Goal: Information Seeking & Learning: Learn about a topic

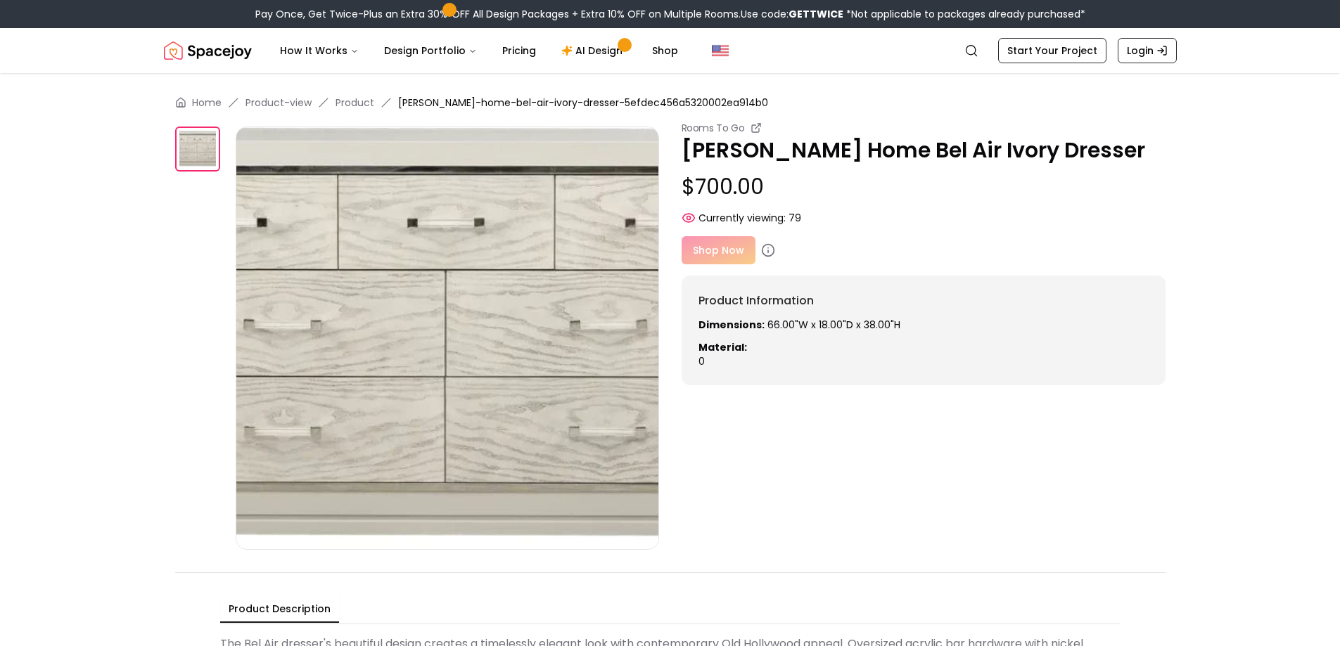
click at [738, 250] on div "Shop Now" at bounding box center [923, 250] width 484 height 28
click at [718, 257] on div "Shop Now" at bounding box center [923, 250] width 484 height 28
click at [768, 251] on icon at bounding box center [768, 251] width 0 height 2
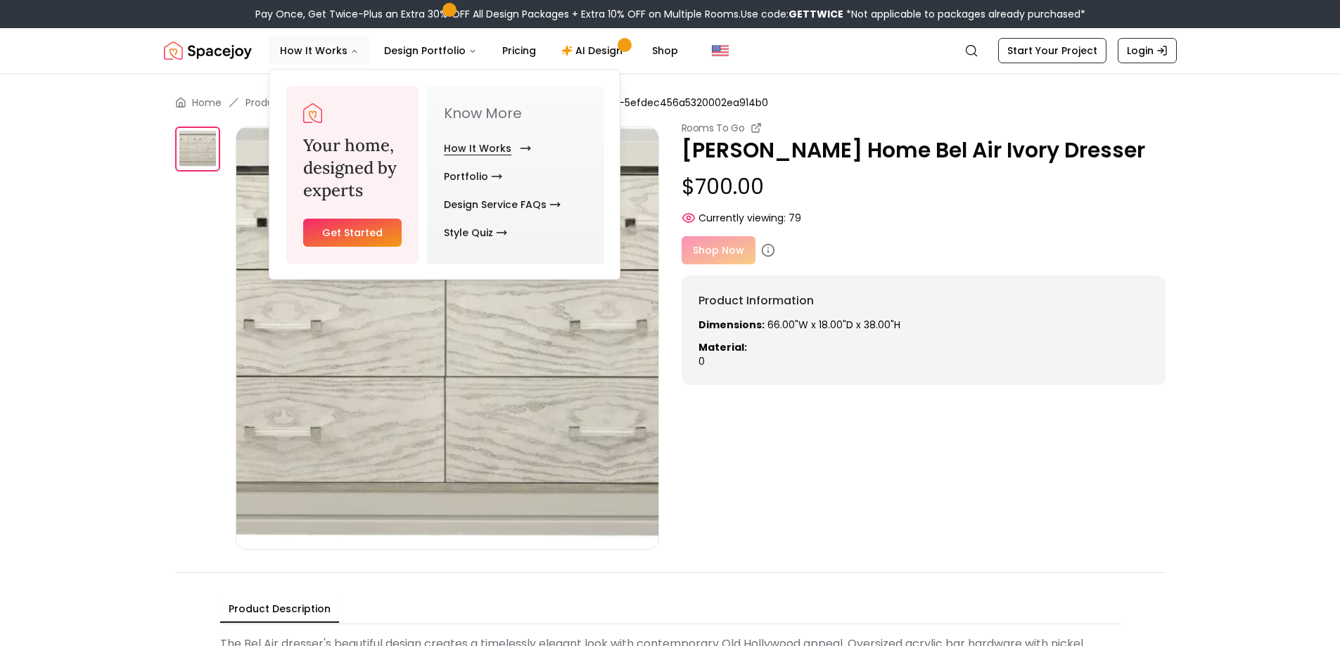
click at [490, 146] on link "How It Works" at bounding box center [485, 148] width 82 height 28
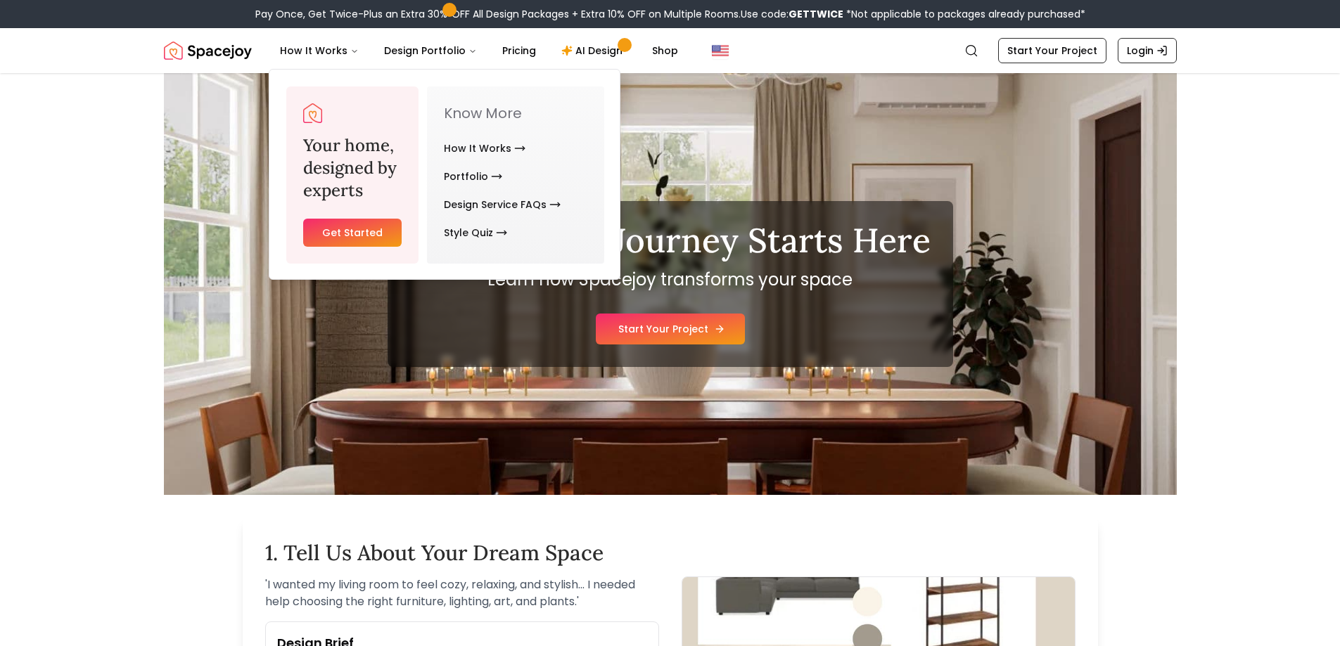
click at [631, 324] on link "Start Your Project" at bounding box center [670, 329] width 149 height 31
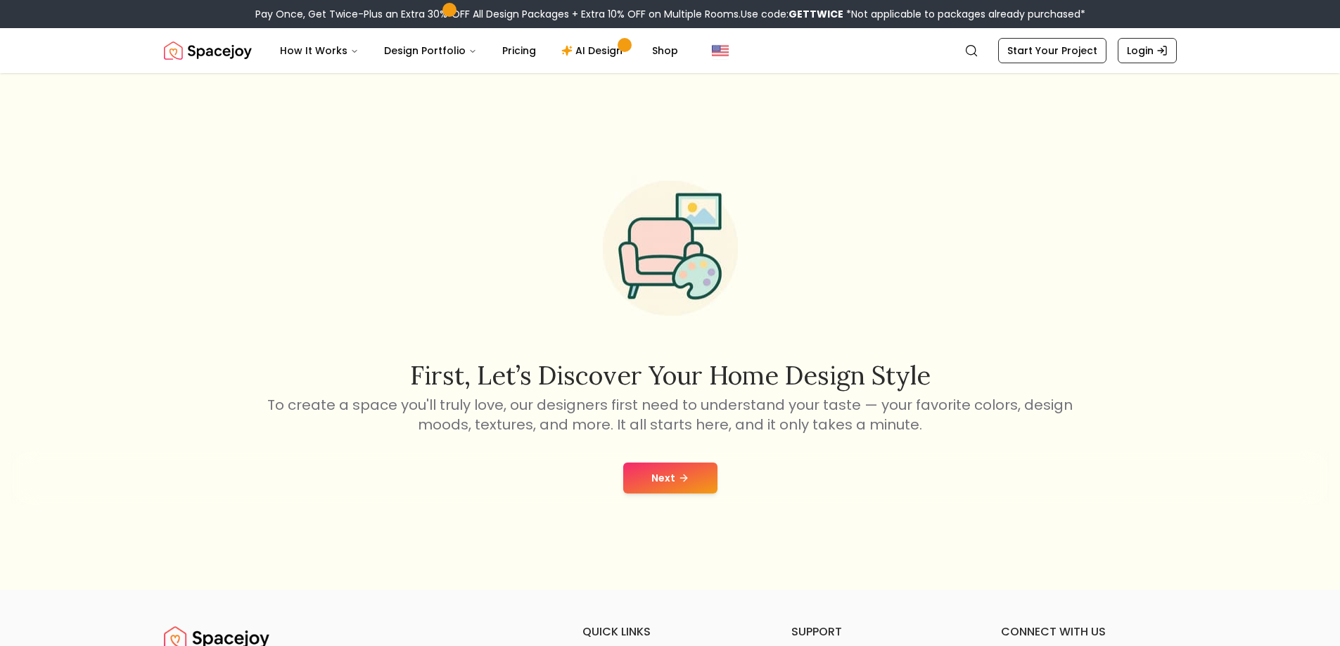
click at [666, 490] on button "Next" at bounding box center [670, 478] width 94 height 31
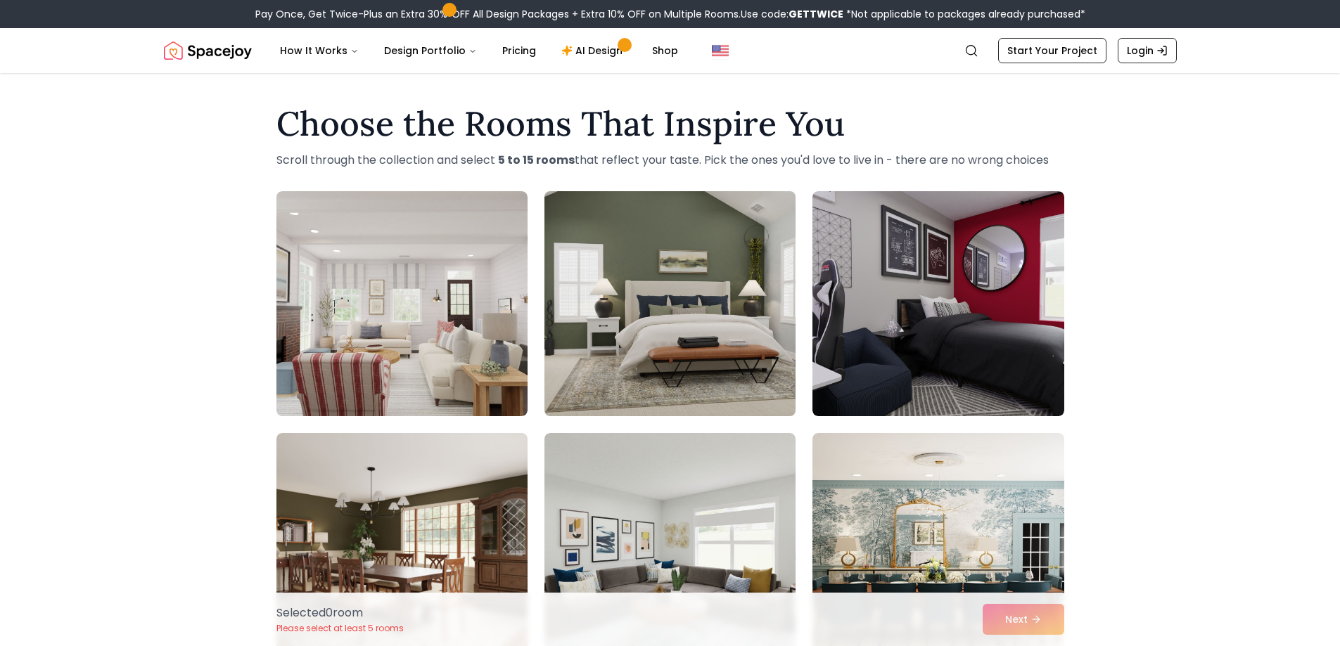
click at [662, 267] on img at bounding box center [670, 304] width 264 height 236
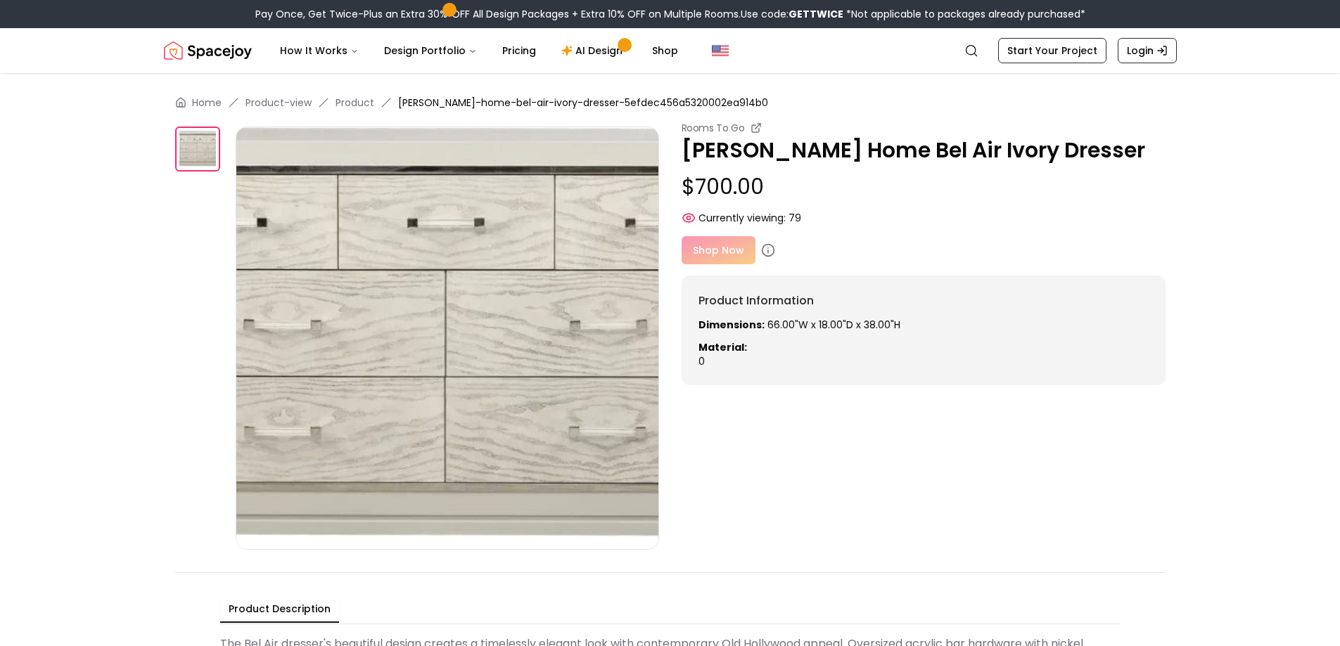
click at [688, 245] on div "Shop Now" at bounding box center [923, 250] width 484 height 28
click at [691, 213] on icon at bounding box center [688, 218] width 14 height 14
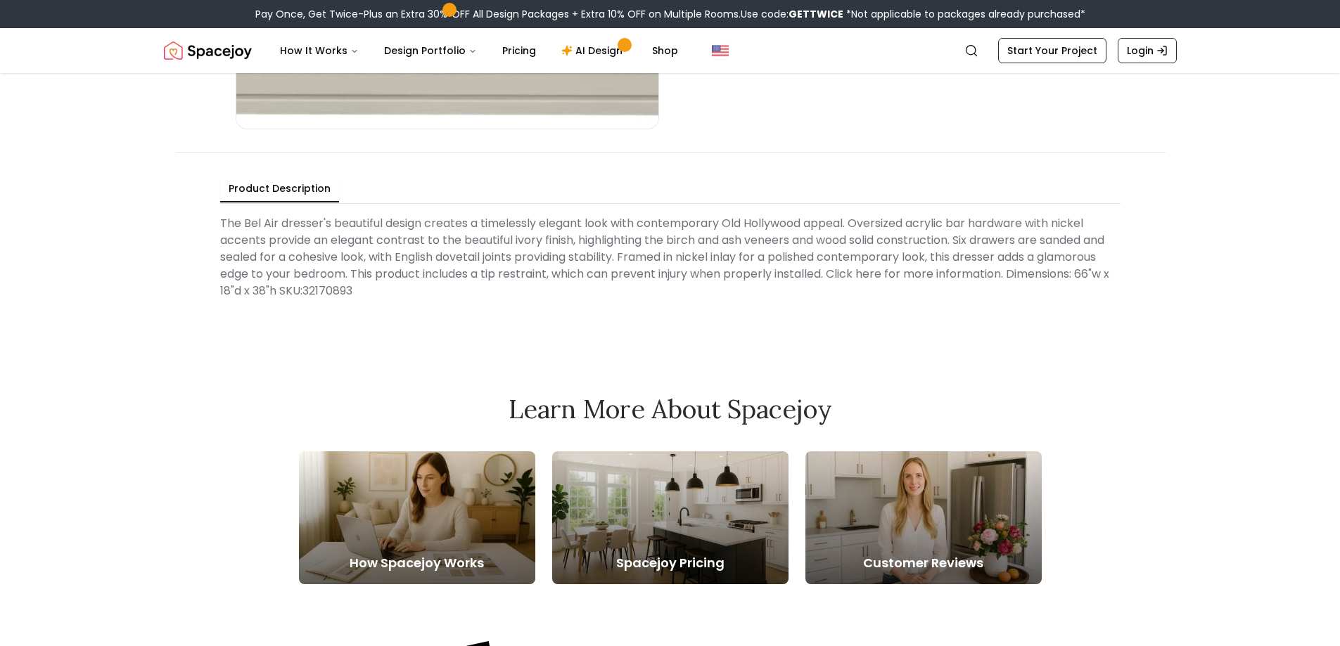
scroll to position [422, 0]
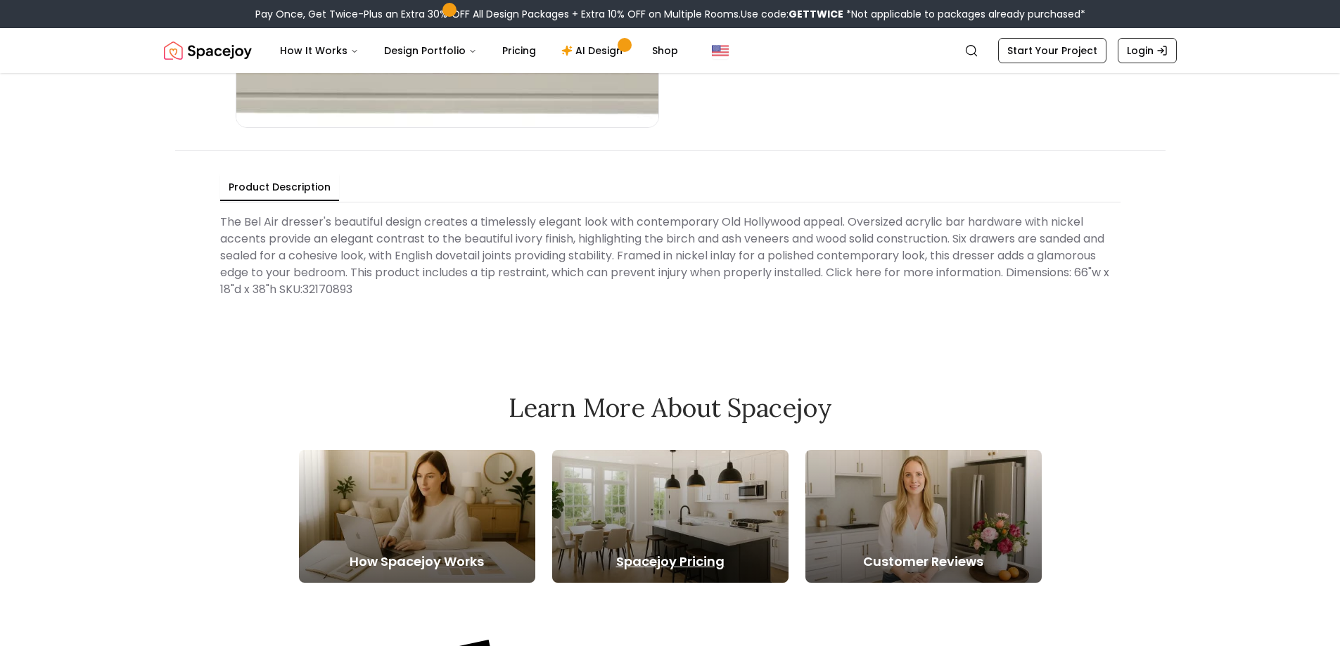
click at [653, 563] on h5 "Spacejoy Pricing" at bounding box center [670, 562] width 236 height 20
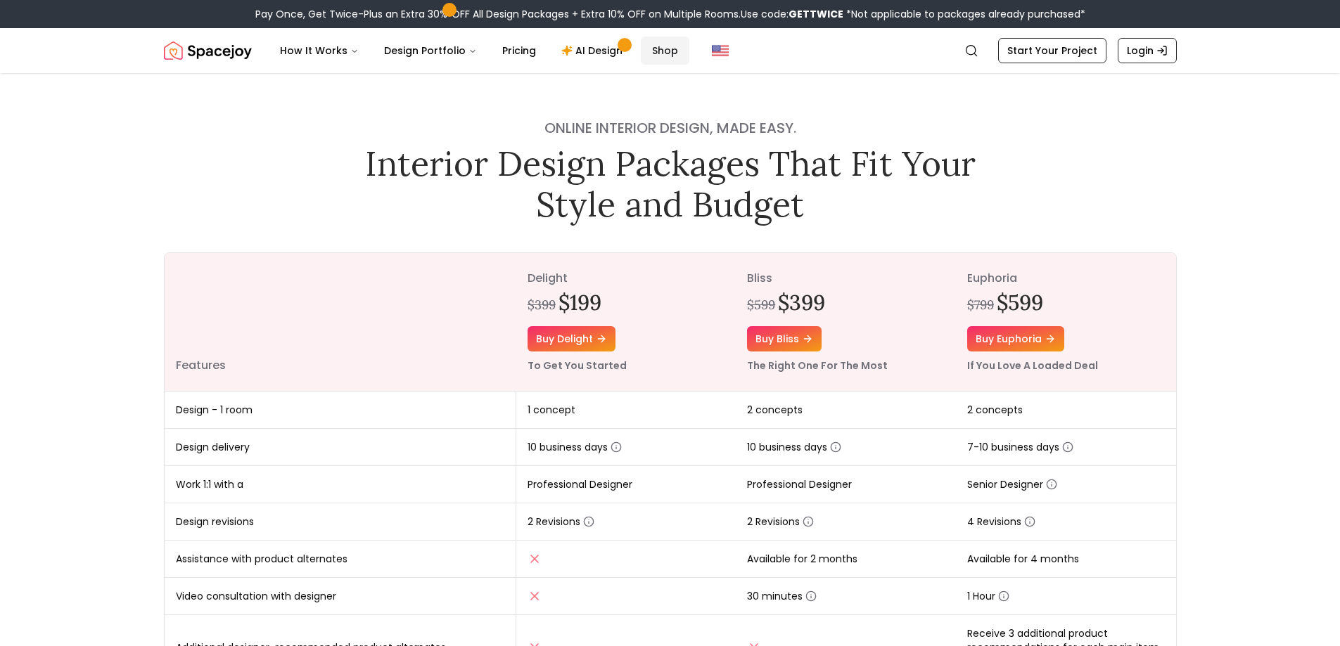
click at [654, 58] on link "Shop" at bounding box center [665, 51] width 49 height 28
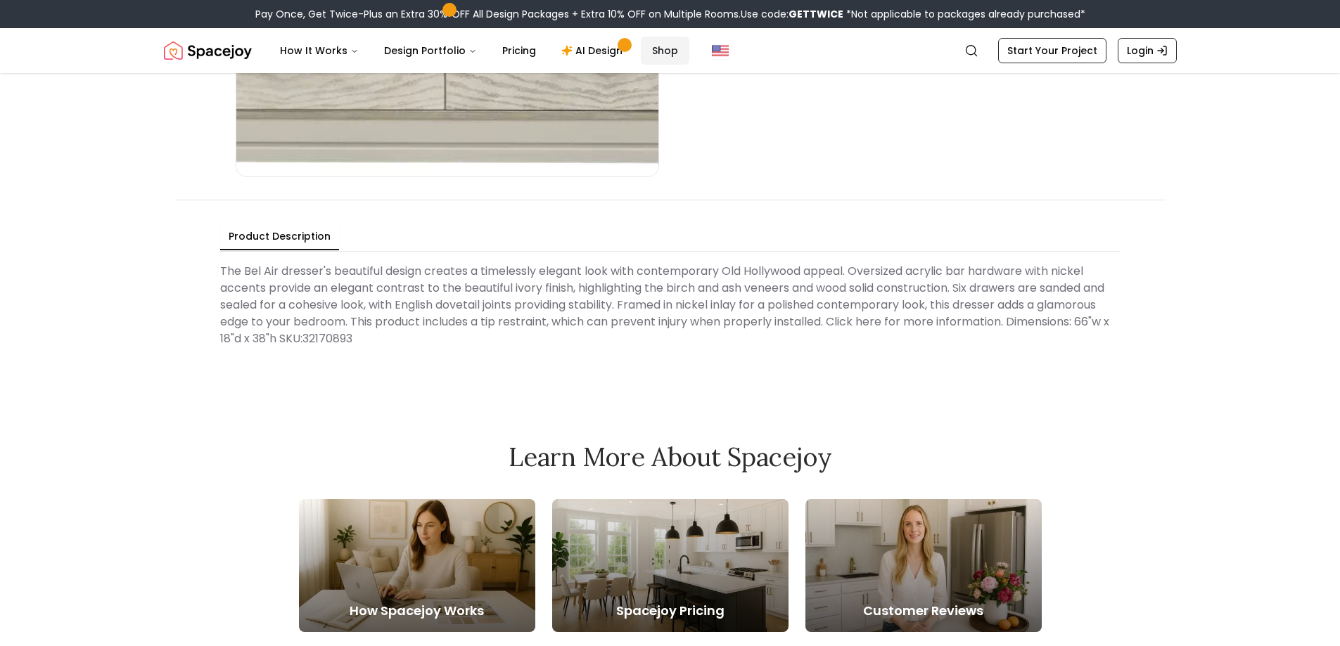
scroll to position [422, 0]
